Goal: Information Seeking & Learning: Learn about a topic

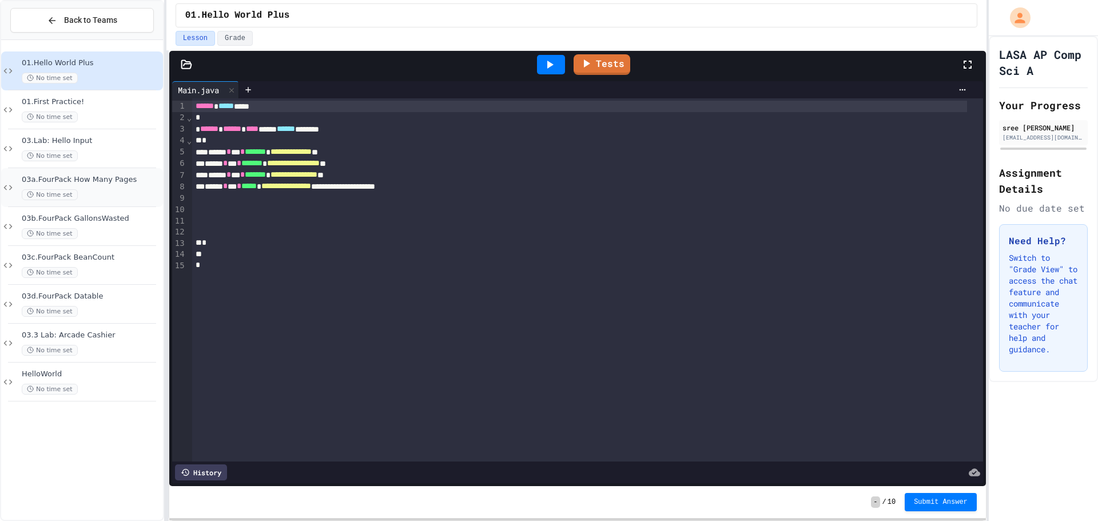
click at [80, 178] on span "03a.FourPack How Many Pages" at bounding box center [91, 180] width 139 height 10
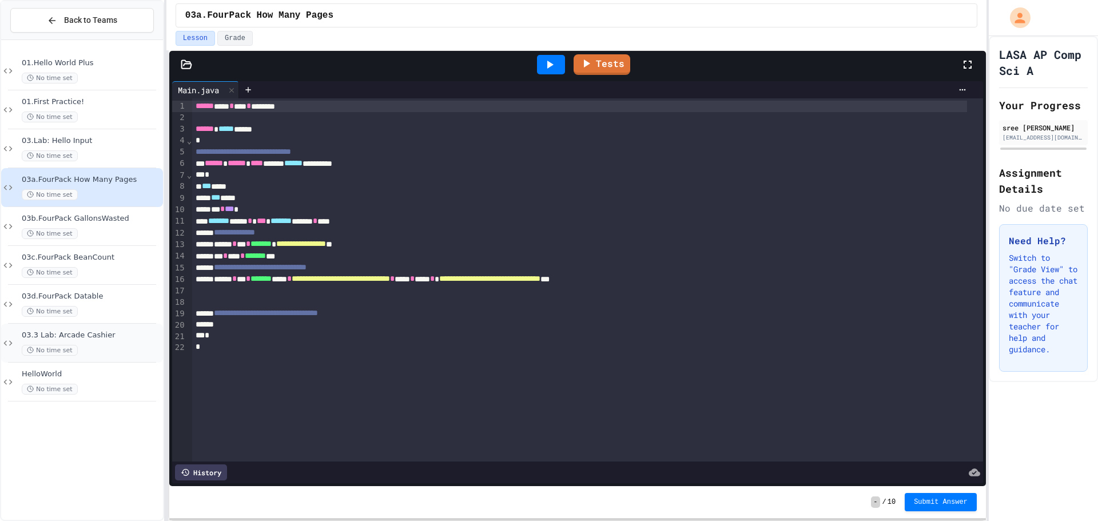
click at [64, 334] on span "03.3 Lab: Arcade Cashier" at bounding box center [91, 335] width 139 height 10
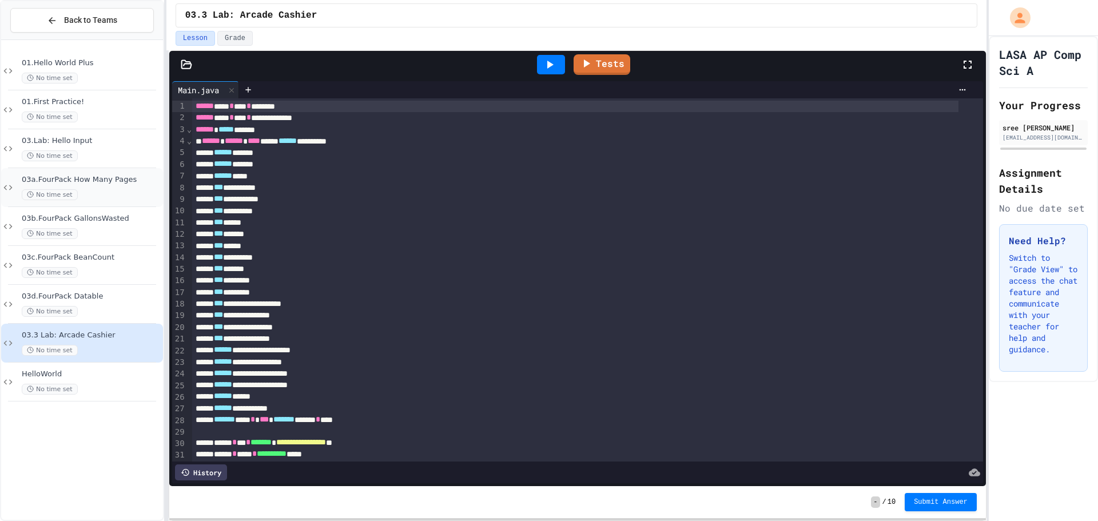
click at [62, 193] on span "No time set" at bounding box center [50, 194] width 56 height 11
